Goal: Register for event/course

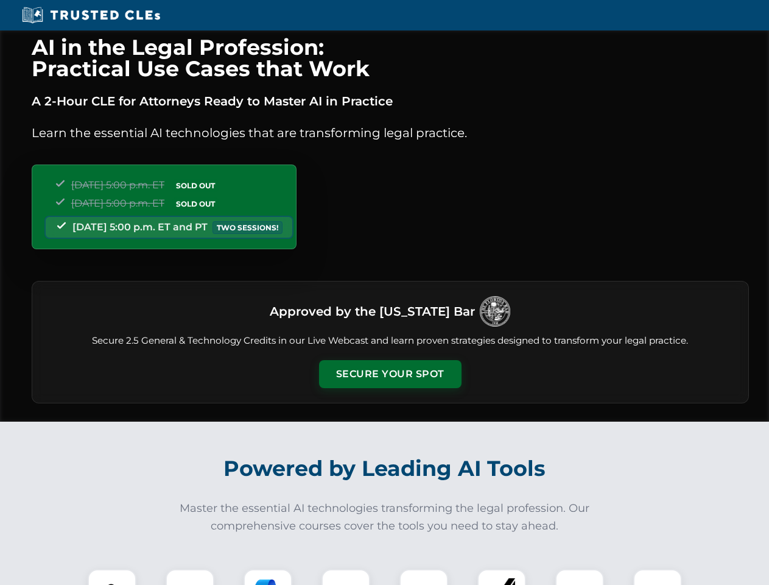
click at [390, 374] on button "Secure Your Spot" at bounding box center [390, 374] width 143 height 28
click at [112, 577] on img at bounding box center [111, 593] width 35 height 35
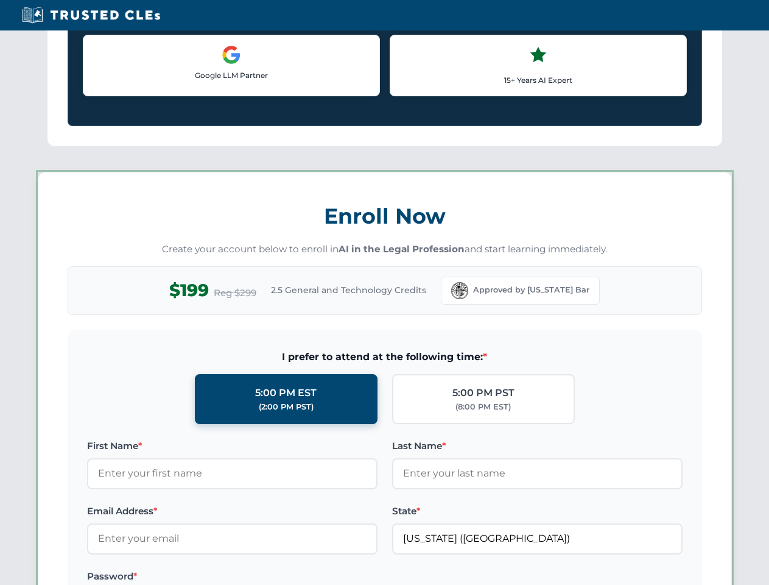
click at [346, 577] on label "Password *" at bounding box center [232, 576] width 291 height 15
